Goal: Use online tool/utility: Utilize a website feature to perform a specific function

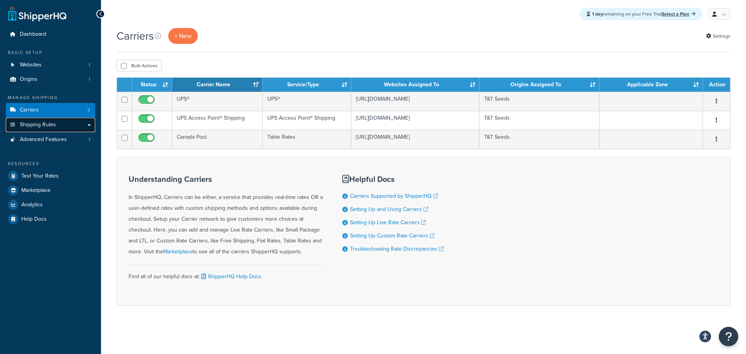
click at [45, 122] on span "Shipping Rules" at bounding box center [38, 125] width 36 height 7
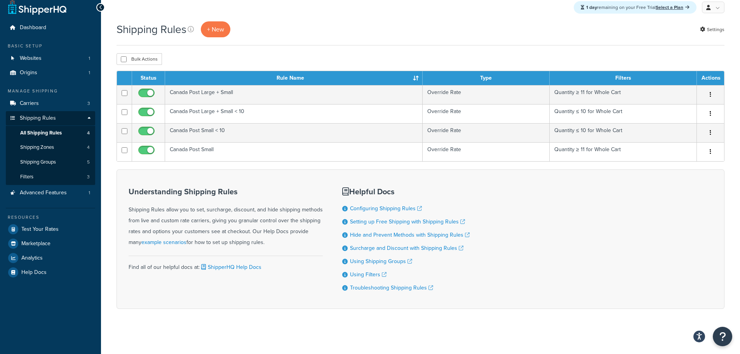
scroll to position [8, 0]
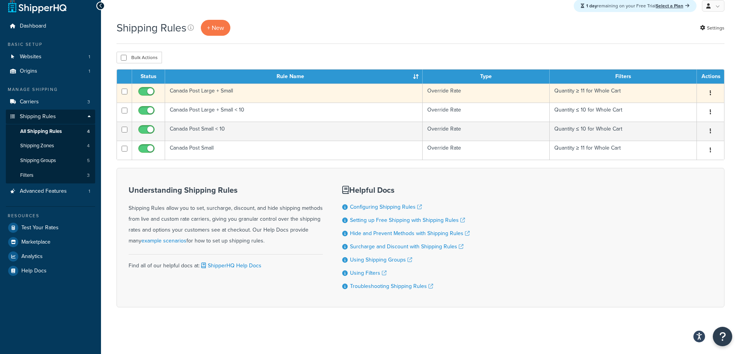
click at [711, 91] on button "button" at bounding box center [710, 93] width 11 height 12
click at [675, 108] on link "Edit" at bounding box center [684, 108] width 61 height 16
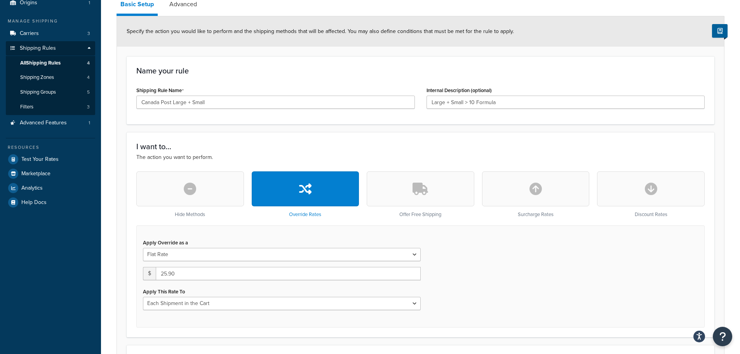
scroll to position [78, 0]
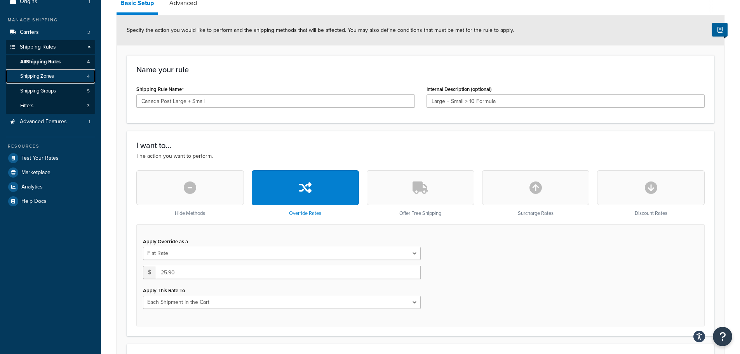
click at [38, 73] on span "Shipping Zones" at bounding box center [37, 76] width 34 height 7
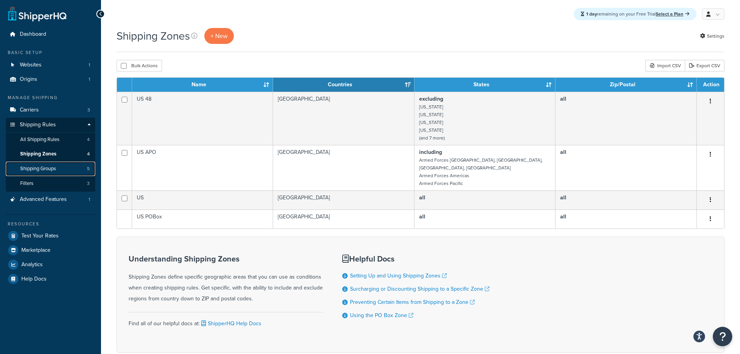
click at [32, 169] on span "Shipping Groups" at bounding box center [38, 169] width 36 height 7
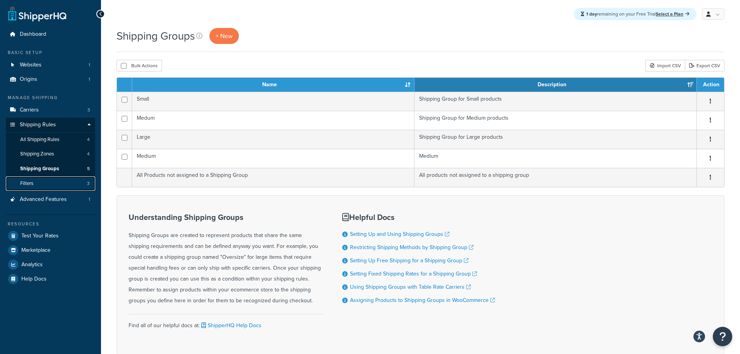
click at [37, 182] on link "Filters 3" at bounding box center [50, 183] width 89 height 14
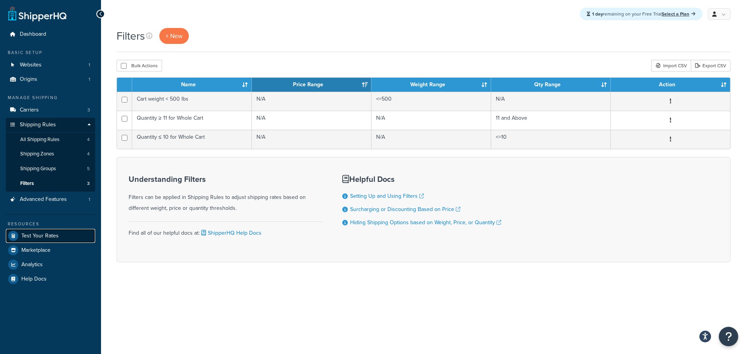
click at [40, 233] on span "Test Your Rates" at bounding box center [39, 236] width 37 height 7
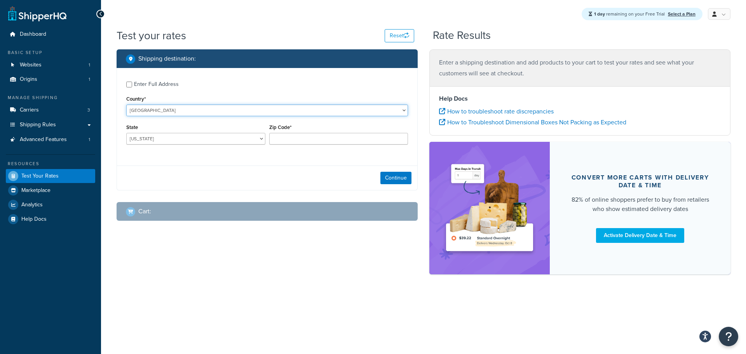
click at [399, 109] on select "[GEOGRAPHIC_DATA] [GEOGRAPHIC_DATA] [GEOGRAPHIC_DATA] [GEOGRAPHIC_DATA] [GEOGRA…" at bounding box center [267, 111] width 282 height 12
select select "CA"
click at [126, 105] on select "[GEOGRAPHIC_DATA] [GEOGRAPHIC_DATA] [GEOGRAPHIC_DATA] [GEOGRAPHIC_DATA] [GEOGRA…" at bounding box center [267, 111] width 282 height 12
click at [199, 138] on select "[GEOGRAPHIC_DATA] [GEOGRAPHIC_DATA] [GEOGRAPHIC_DATA] [GEOGRAPHIC_DATA] [GEOGRA…" at bounding box center [195, 139] width 139 height 12
select select "MB"
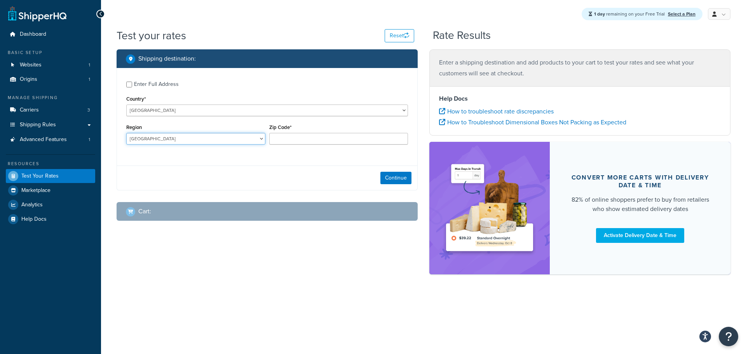
click at [126, 133] on select "[GEOGRAPHIC_DATA] [GEOGRAPHIC_DATA] [GEOGRAPHIC_DATA] [GEOGRAPHIC_DATA] [GEOGRA…" at bounding box center [195, 139] width 139 height 12
click at [292, 139] on input "Zip Code*" at bounding box center [338, 139] width 139 height 12
type input "R3P 2T9"
click at [403, 181] on button "Continue" at bounding box center [395, 178] width 31 height 12
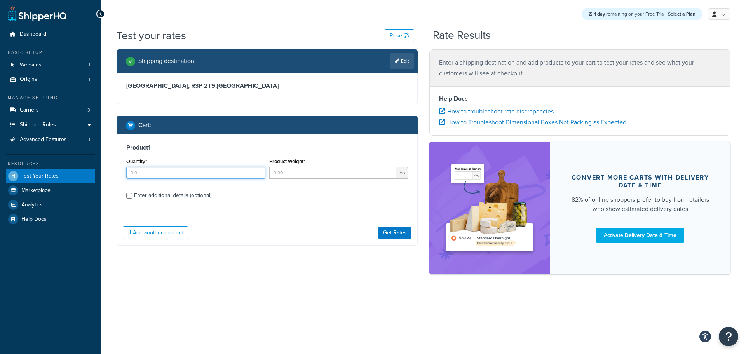
click at [236, 176] on input "Quantity*" at bounding box center [195, 173] width 139 height 12
type input "5"
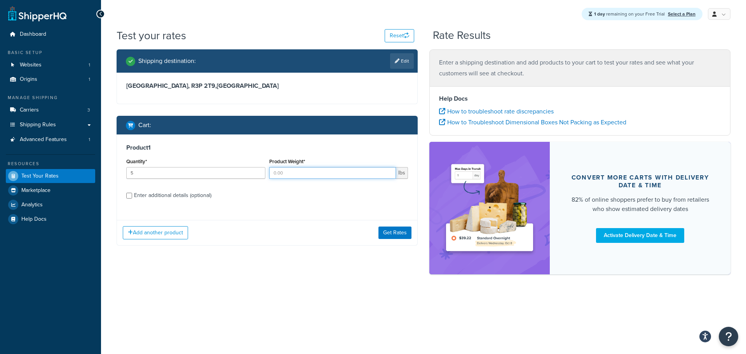
click at [289, 174] on input "Product Weight*" at bounding box center [332, 173] width 127 height 12
type input "5"
click at [383, 231] on button "Get Rates" at bounding box center [394, 233] width 33 height 12
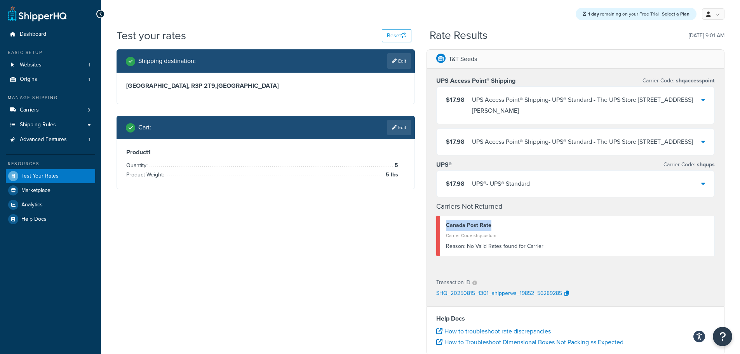
drag, startPoint x: 599, startPoint y: 229, endPoint x: 437, endPoint y: 232, distance: 162.8
click at [437, 232] on div "Canada Post Rate Carrier Code: shqcustom Reason: No Valid Rates found for Carri…" at bounding box center [575, 236] width 279 height 40
click at [594, 225] on div "UPS Access Point® Shipping Carrier Code: shqaccesspoint $17.98 UPS Access Point…" at bounding box center [576, 170] width 298 height 202
drag, startPoint x: 606, startPoint y: 232, endPoint x: 467, endPoint y: 241, distance: 139.4
click at [467, 231] on div "Canada Post Rate" at bounding box center [577, 225] width 263 height 11
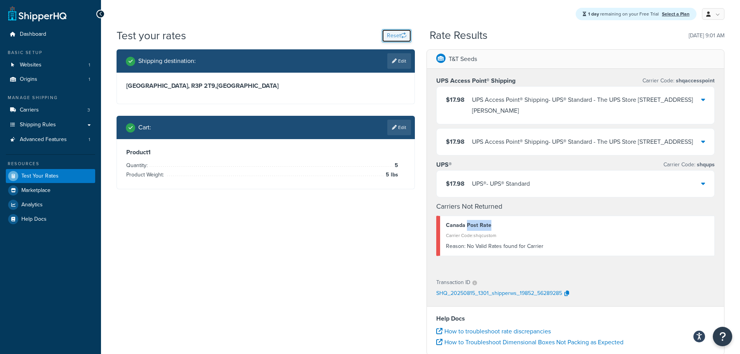
click at [393, 34] on button "Reset" at bounding box center [397, 35] width 30 height 13
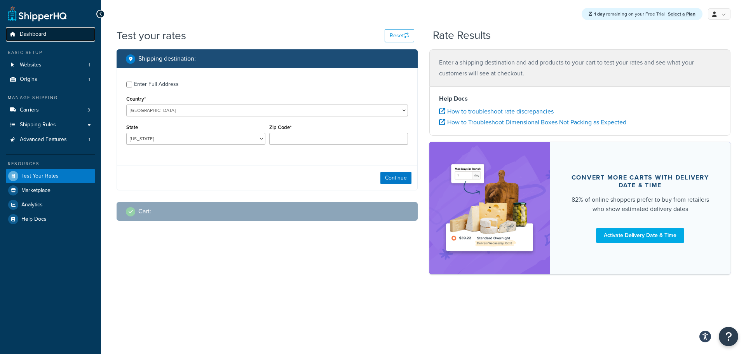
click at [50, 30] on link "Dashboard" at bounding box center [50, 34] width 89 height 14
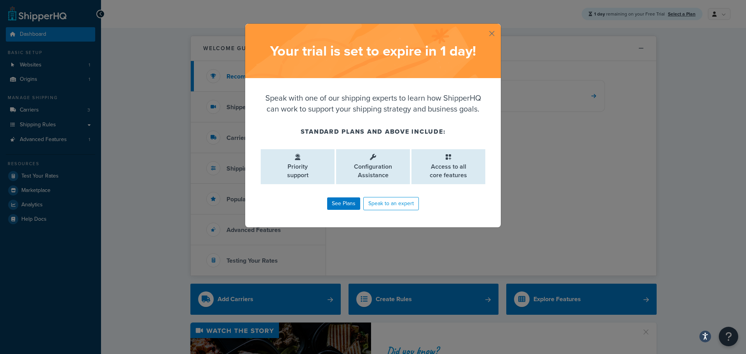
click at [499, 26] on button "button" at bounding box center [500, 25] width 2 height 2
